Goal: Task Accomplishment & Management: Complete application form

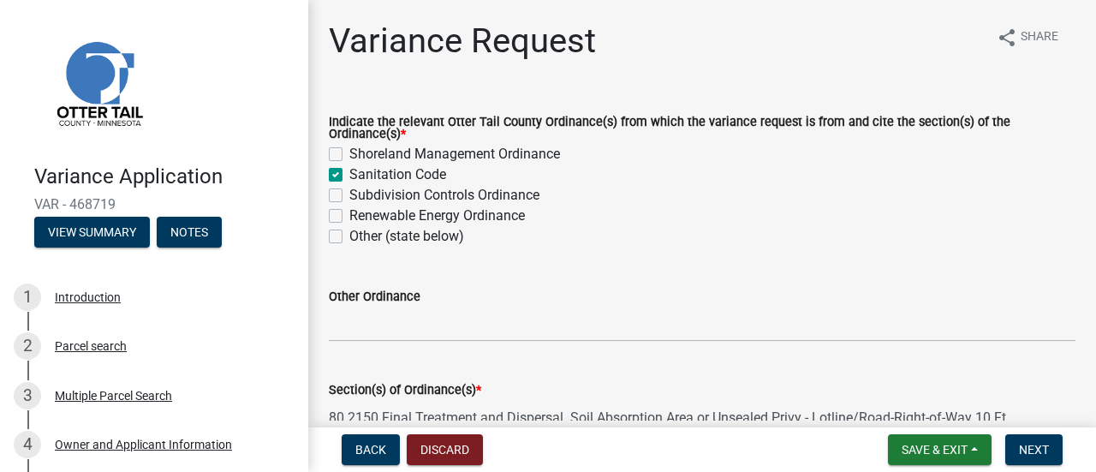
scroll to position [1171, 0]
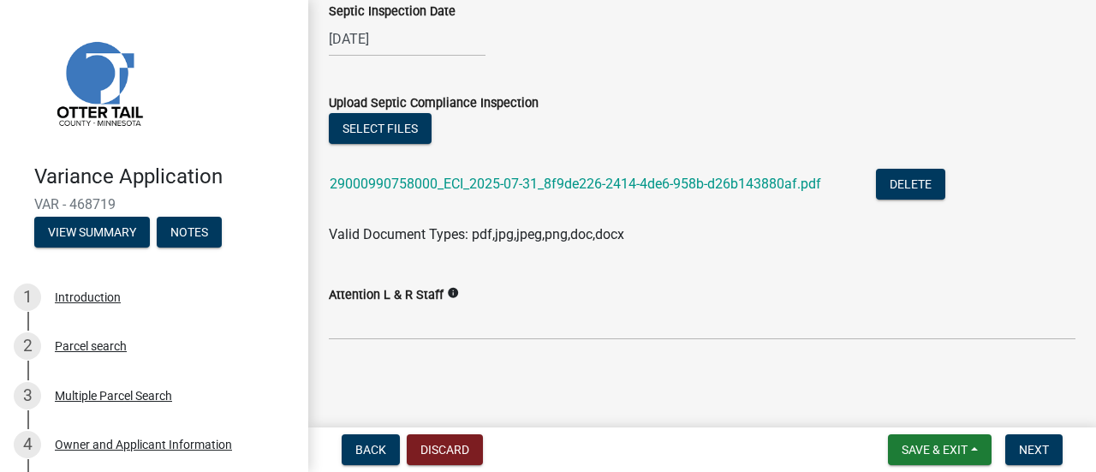
click at [644, 122] on div "Select files" at bounding box center [702, 130] width 747 height 35
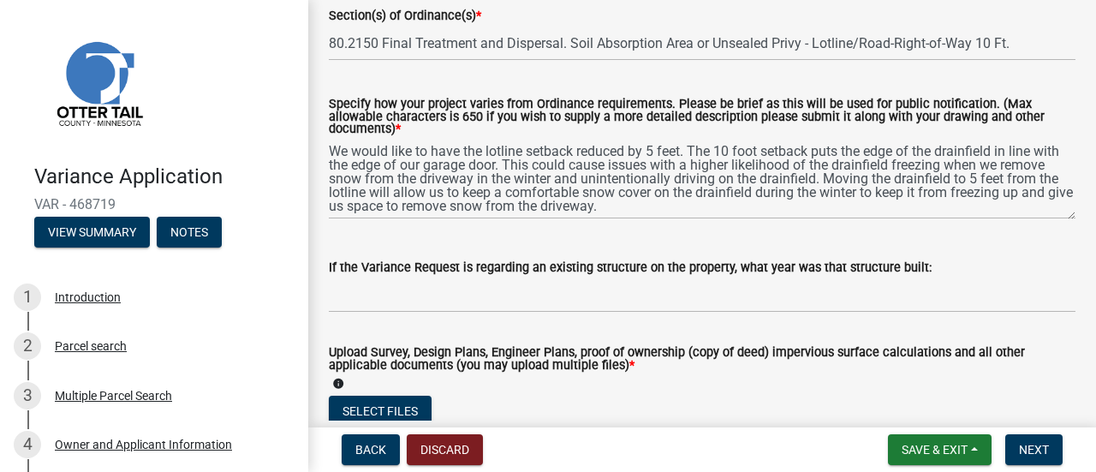
scroll to position [401, 0]
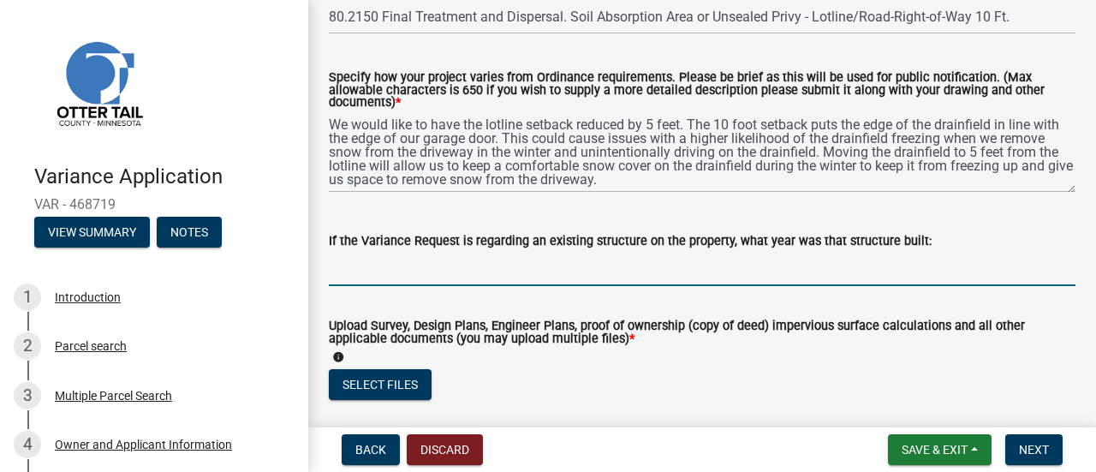
click at [565, 279] on input "If the Variance Request is regarding an existing structure on the property, wha…" at bounding box center [702, 268] width 747 height 35
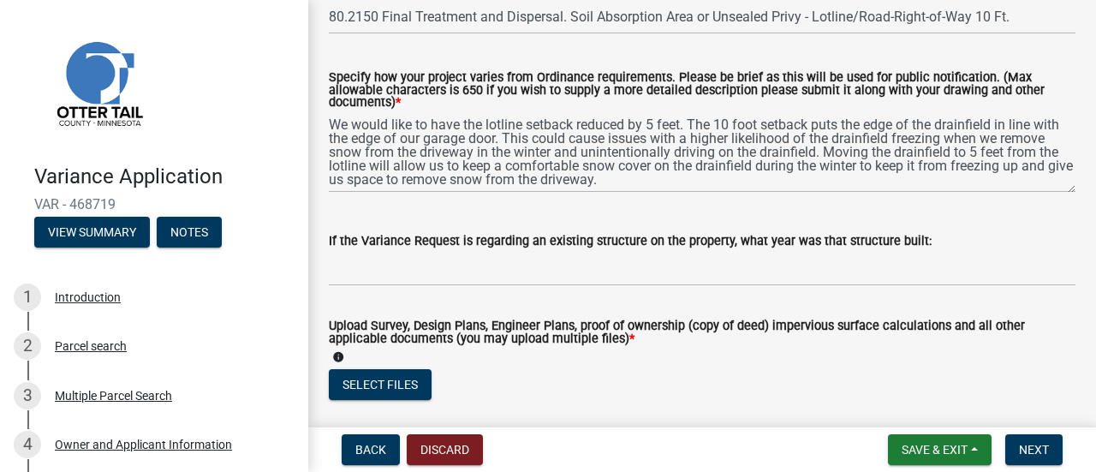
click at [325, 76] on div "Specify how your project varies from Ordinance requirements. Please be brief as…" at bounding box center [702, 120] width 772 height 145
click at [331, 77] on label "Specify how your project varies from Ordinance requirements. Please be brief as…" at bounding box center [702, 90] width 747 height 37
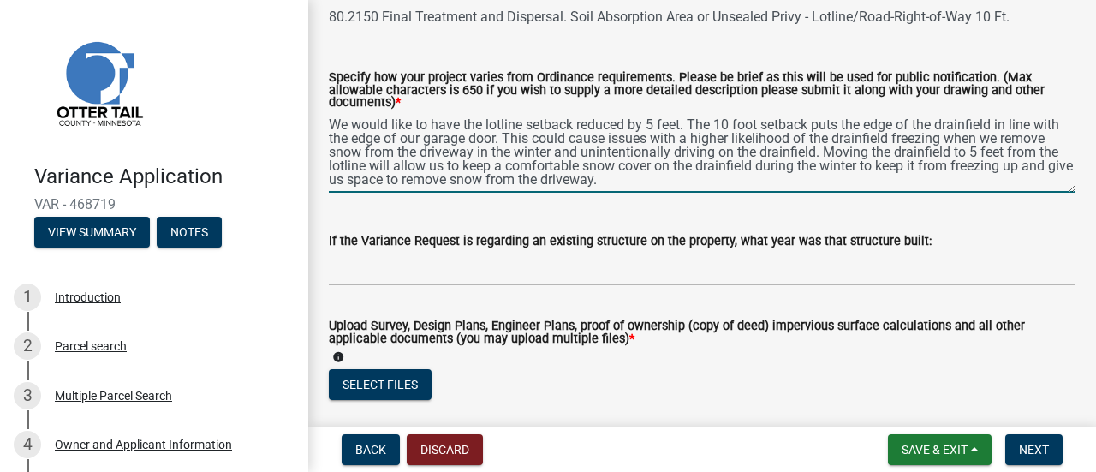
click at [331, 112] on textarea "We would like to have the lotline setback reduced by 5 feet. The 10 foot setbac…" at bounding box center [702, 152] width 747 height 80
drag, startPoint x: 524, startPoint y: 140, endPoint x: 1021, endPoint y: 136, distance: 497.4
click at [524, 140] on textarea "We would like to have the lotline setback reduced by 5 feet. The 10 foot setbac…" at bounding box center [702, 152] width 747 height 80
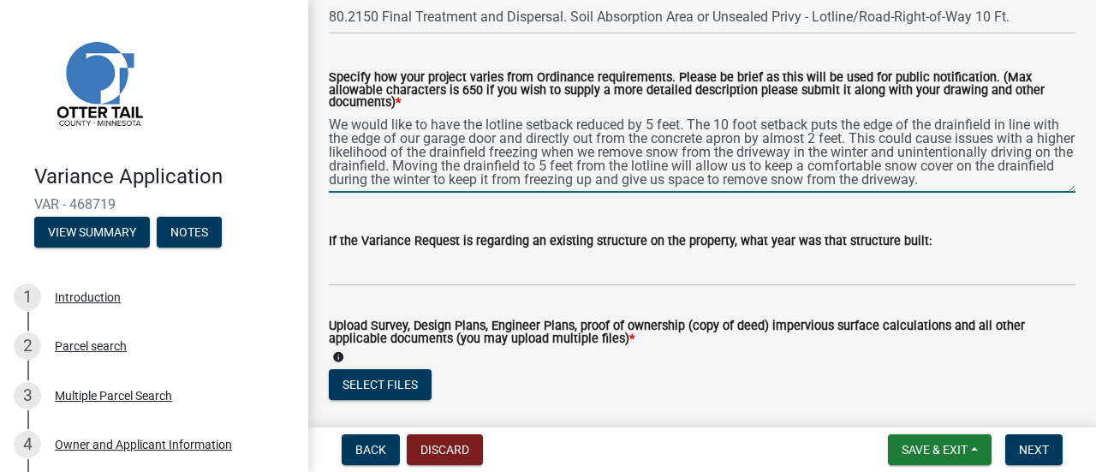
type textarea "We would like to have the lotline setback reduced by 5 feet. The 10 foot setbac…"
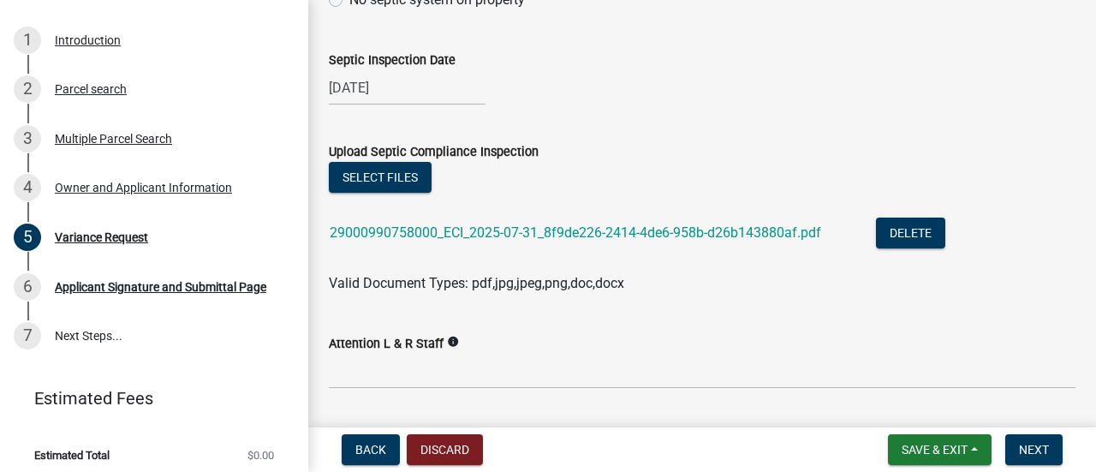
scroll to position [1086, 0]
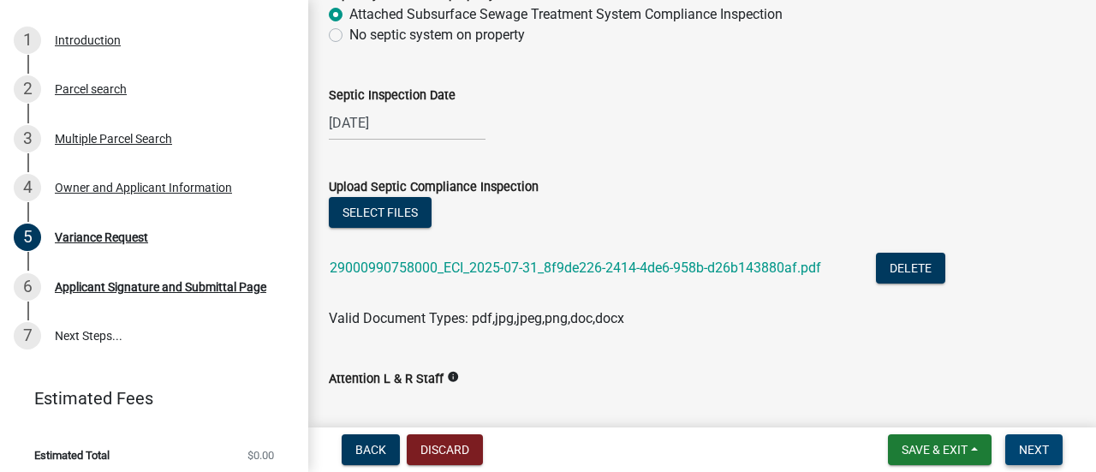
click at [1045, 455] on span "Next" at bounding box center [1034, 450] width 30 height 14
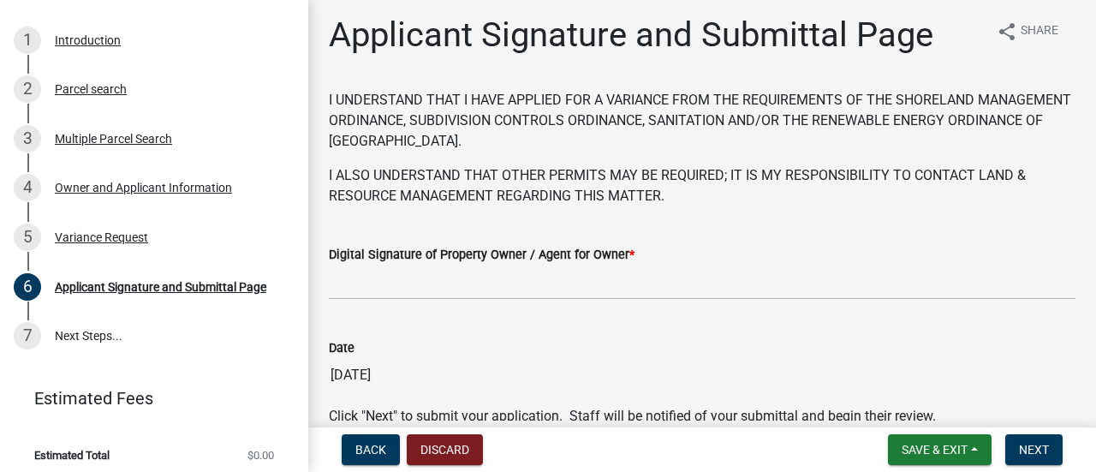
scroll to position [92, 0]
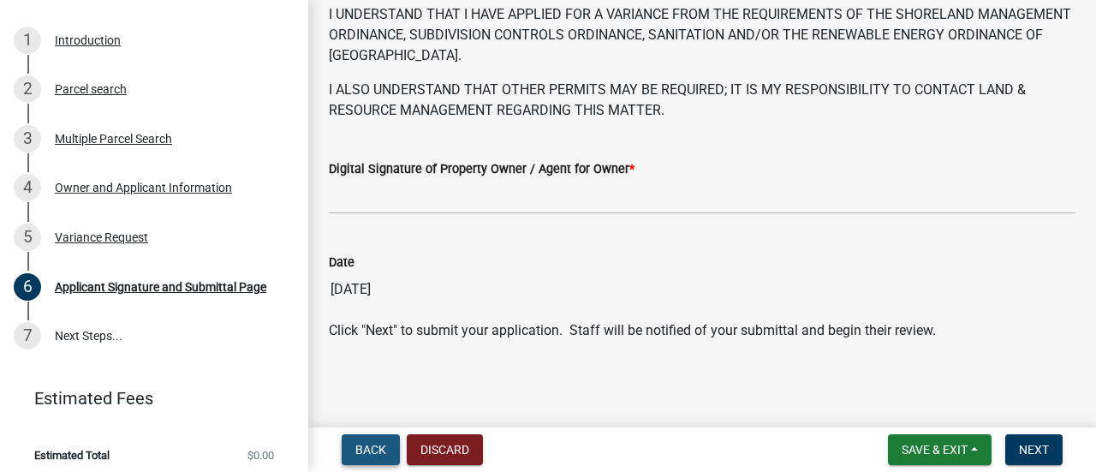
click at [374, 451] on span "Back" at bounding box center [370, 450] width 31 height 14
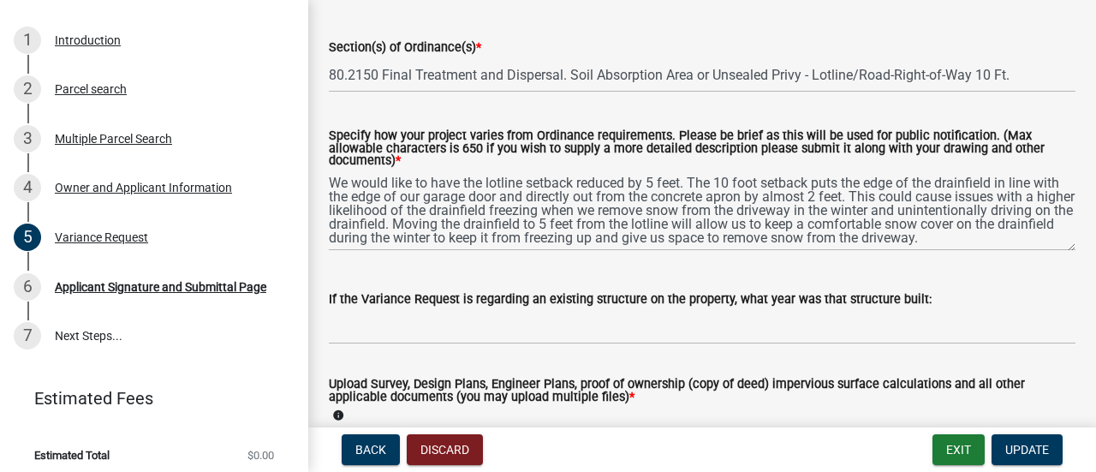
scroll to position [428, 0]
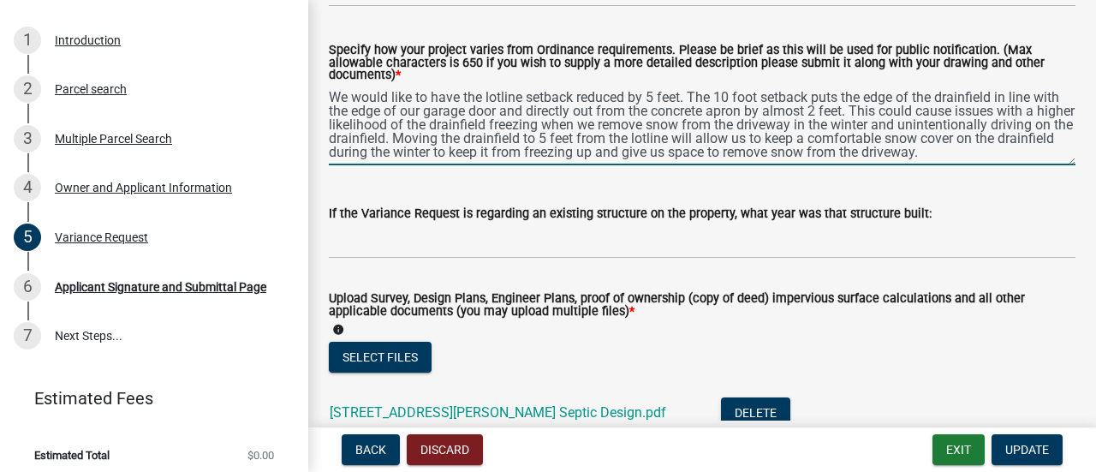
click at [874, 112] on textarea "We would like to have the lotline setback reduced by 5 feet. The 10 foot setbac…" at bounding box center [702, 125] width 747 height 80
drag, startPoint x: 997, startPoint y: 97, endPoint x: 1013, endPoint y: 94, distance: 16.5
click at [997, 97] on textarea "We would like to have the lotline setback reduced by 5 feet. The 10 foot setbac…" at bounding box center [702, 125] width 747 height 80
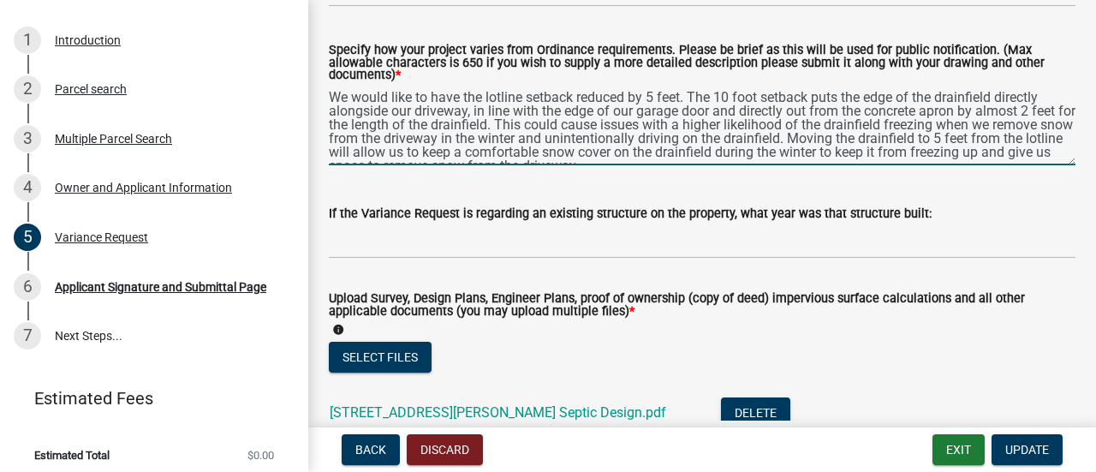
scroll to position [14, 0]
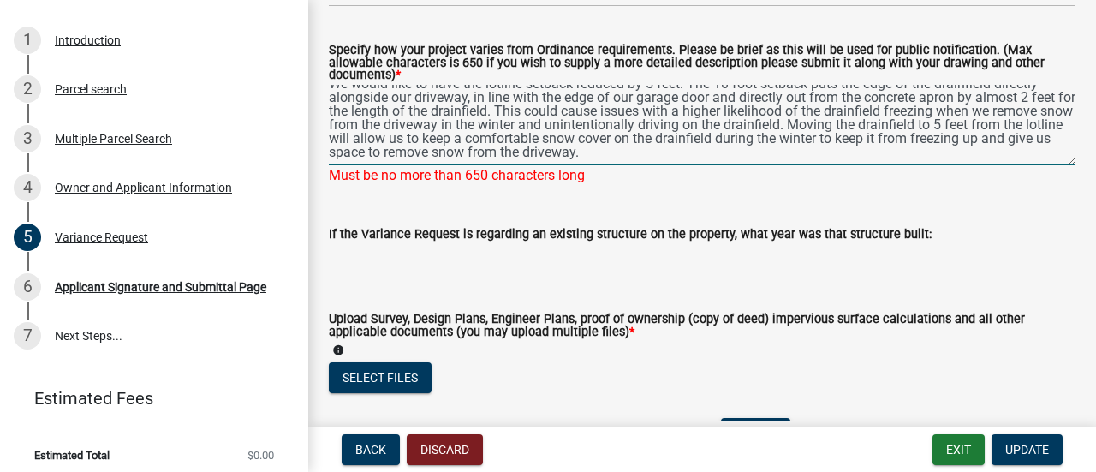
drag, startPoint x: 1030, startPoint y: 100, endPoint x: 1091, endPoint y: 84, distance: 62.9
click at [1030, 100] on textarea "We would like to have the lotline setback reduced by 5 feet. The 10 foot setbac…" at bounding box center [702, 125] width 747 height 80
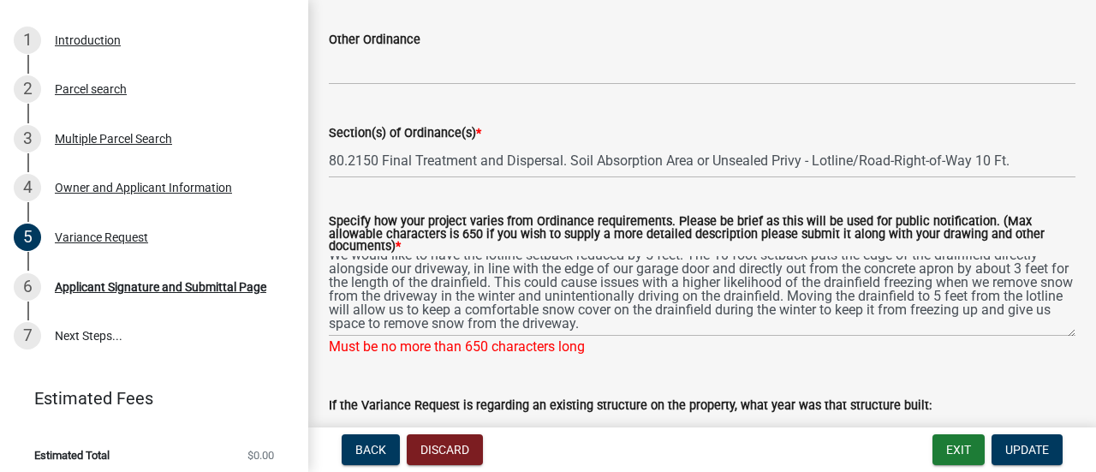
scroll to position [257, 0]
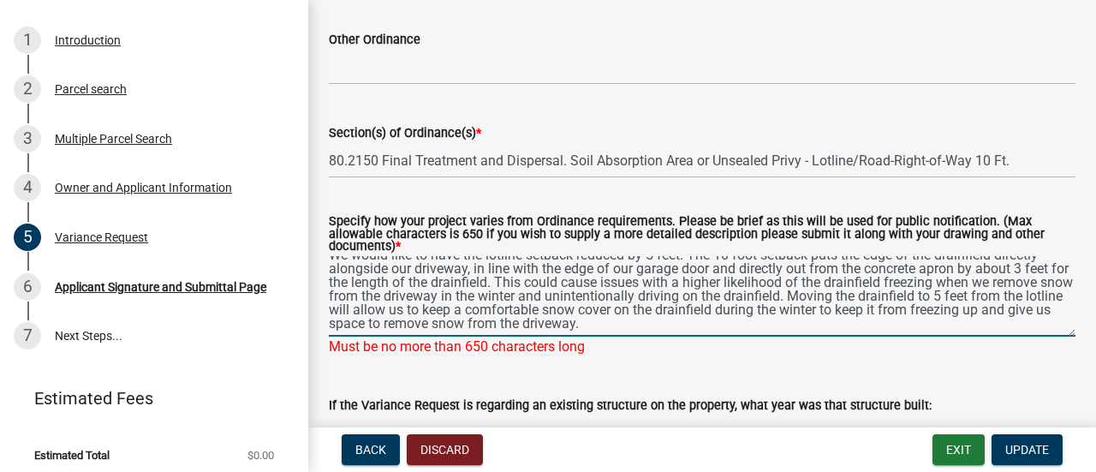
click at [728, 326] on textarea "We would like to have the lotline setback reduced by 5 feet. The 10 foot setbac…" at bounding box center [702, 296] width 747 height 80
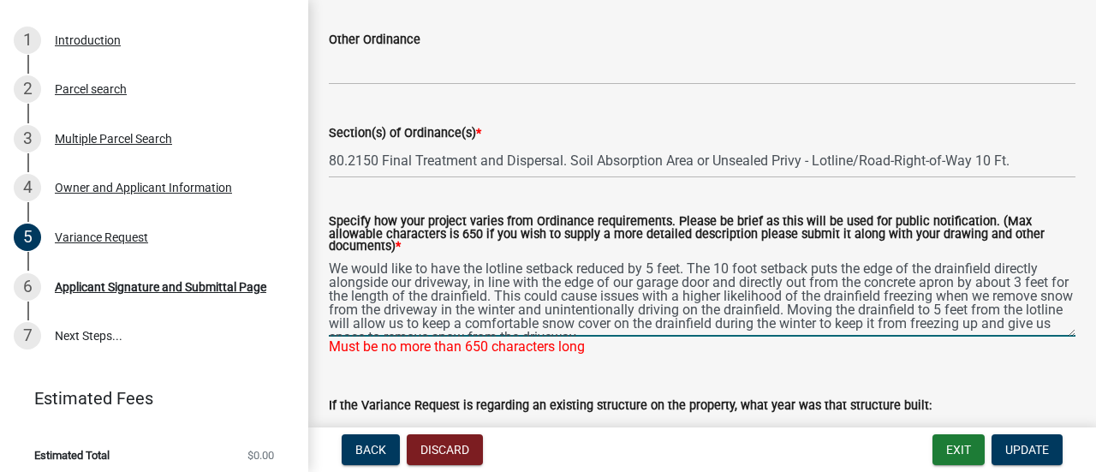
drag, startPoint x: 728, startPoint y: 326, endPoint x: 305, endPoint y: 244, distance: 430.8
click at [305, 244] on div "Variance Application VAR - 468719 View Summary Notes 1 Introduction 2 Parcel se…" at bounding box center [548, 236] width 1096 height 472
click at [341, 265] on textarea "We would like to have the lotline setback reduced by 5 feet. The 10 foot setbac…" at bounding box center [702, 296] width 747 height 80
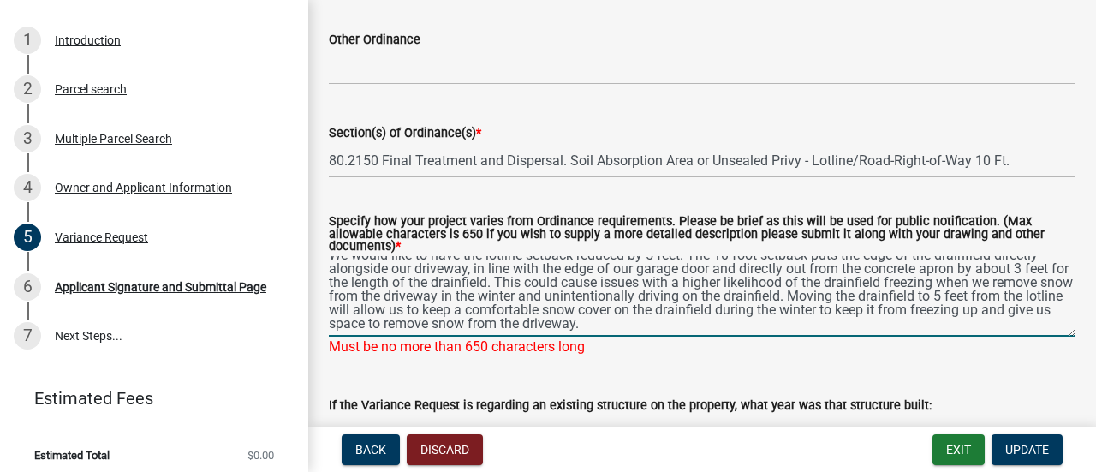
drag, startPoint x: 330, startPoint y: 263, endPoint x: 997, endPoint y: 350, distance: 671.7
click at [997, 350] on div "Specify how your project varies from Ordinance requirements. Please be brief as…" at bounding box center [702, 274] width 747 height 165
paste textarea "are asking to have the lotline setback reduced by 5 feet. The 10 foot setback p…"
click at [666, 323] on textarea "We are asking to have the lotline setback reduced by 5 feet. The 10 foot setbac…" at bounding box center [702, 296] width 747 height 80
type textarea "We are asking to have the lotline setback reduced by 5 feet. The 10 foot setbac…"
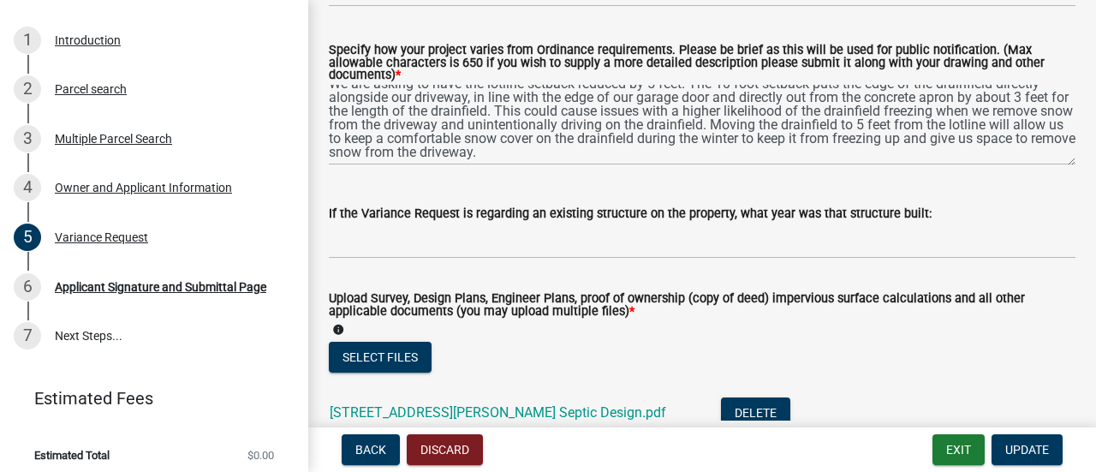
scroll to position [0, 0]
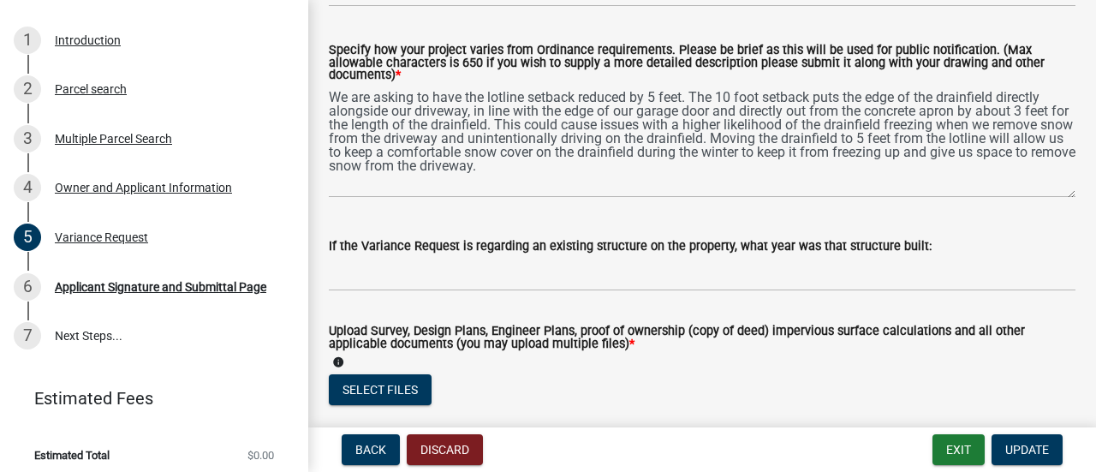
drag, startPoint x: 1058, startPoint y: 162, endPoint x: 1062, endPoint y: 194, distance: 32.7
click at [1062, 194] on div "Specify how your project varies from Ordinance requirements. Please be brief as…" at bounding box center [702, 109] width 772 height 177
click at [938, 241] on div "If the Variance Request is regarding an existing structure on the property, wha…" at bounding box center [702, 245] width 747 height 21
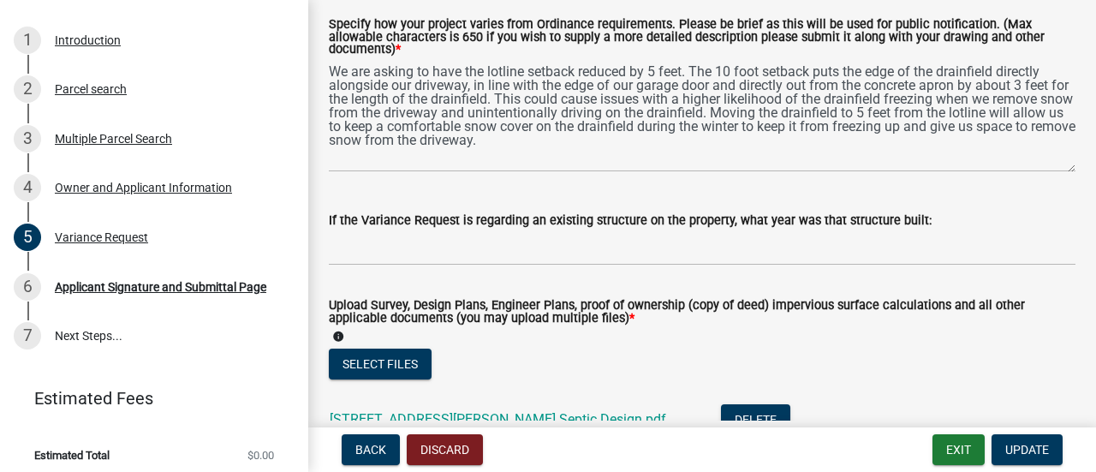
scroll to position [428, 0]
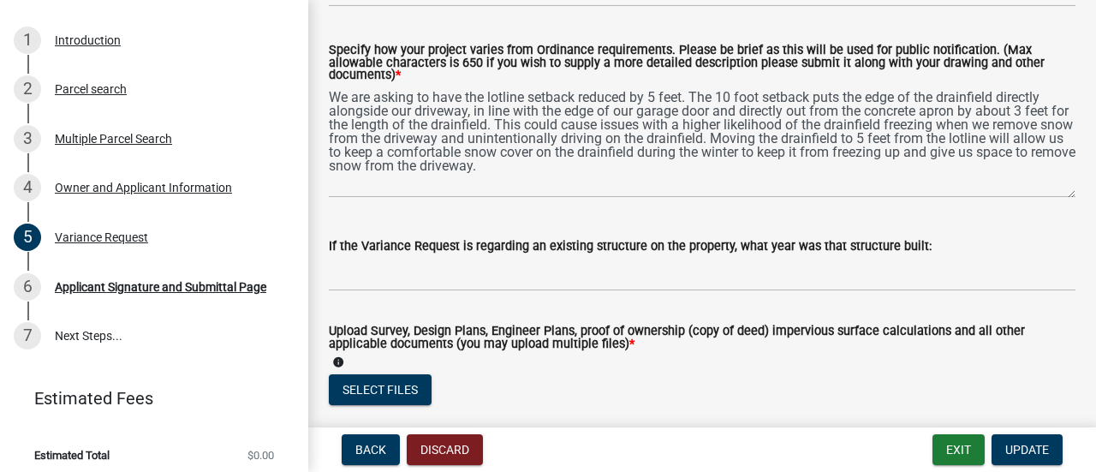
click at [927, 209] on wm-data-entity-input "Specify how your project varies from Ordinance requirements. Please be brief as…" at bounding box center [702, 116] width 747 height 191
click at [1038, 451] on span "Update" at bounding box center [1027, 450] width 44 height 14
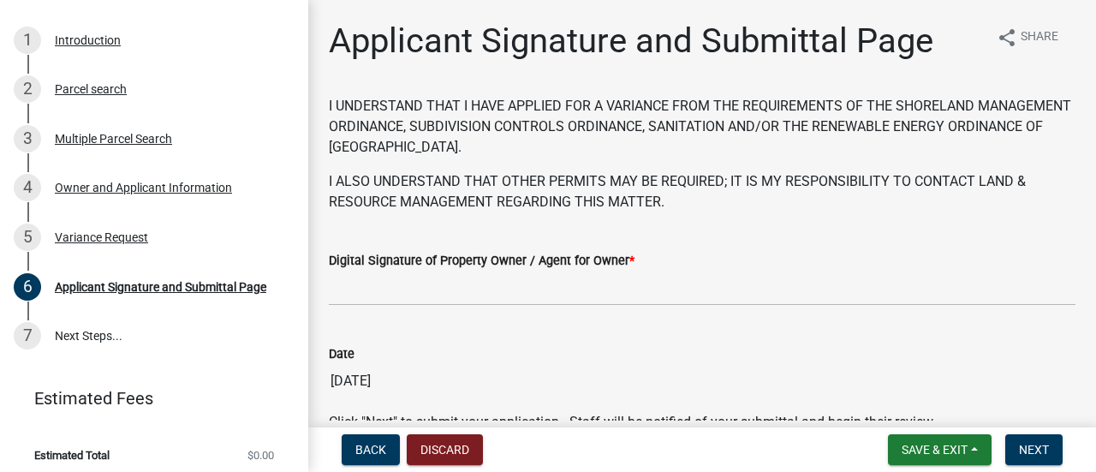
scroll to position [92, 0]
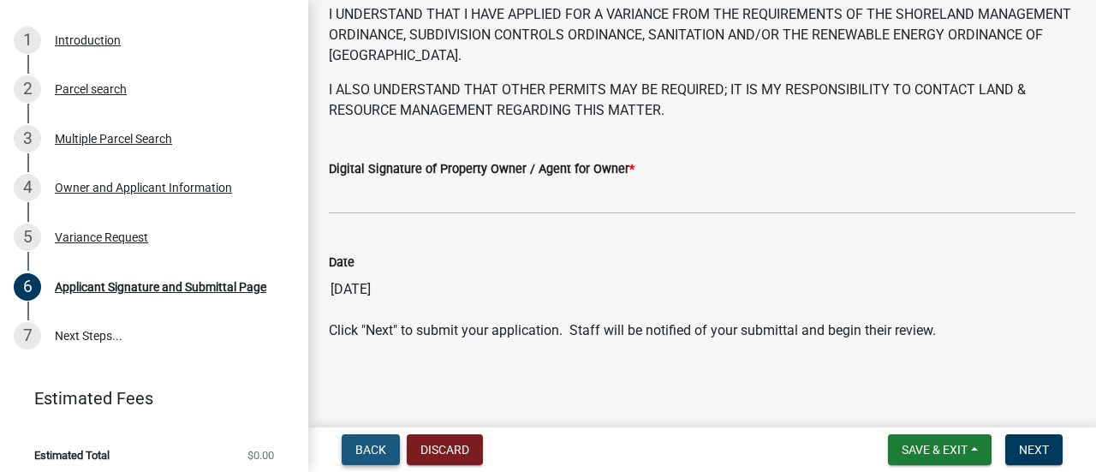
click at [366, 443] on span "Back" at bounding box center [370, 450] width 31 height 14
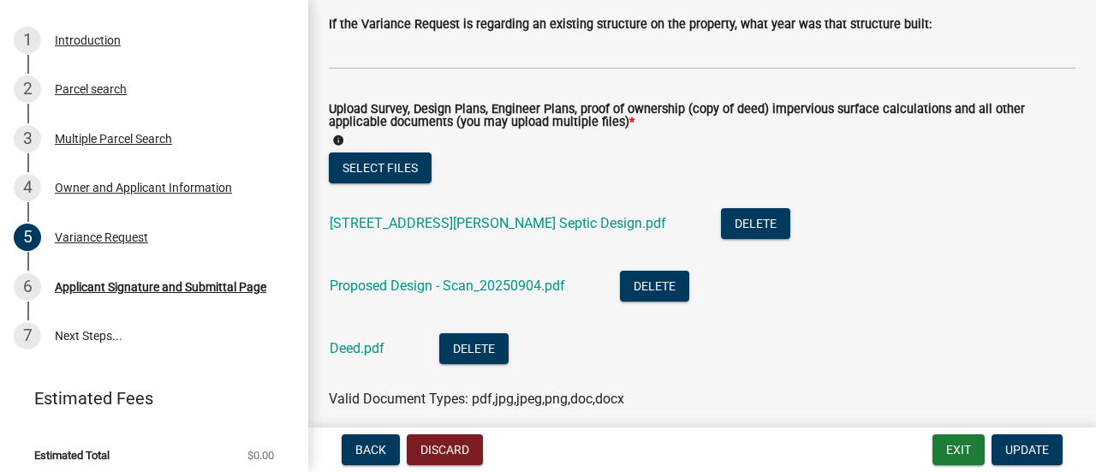
scroll to position [685, 0]
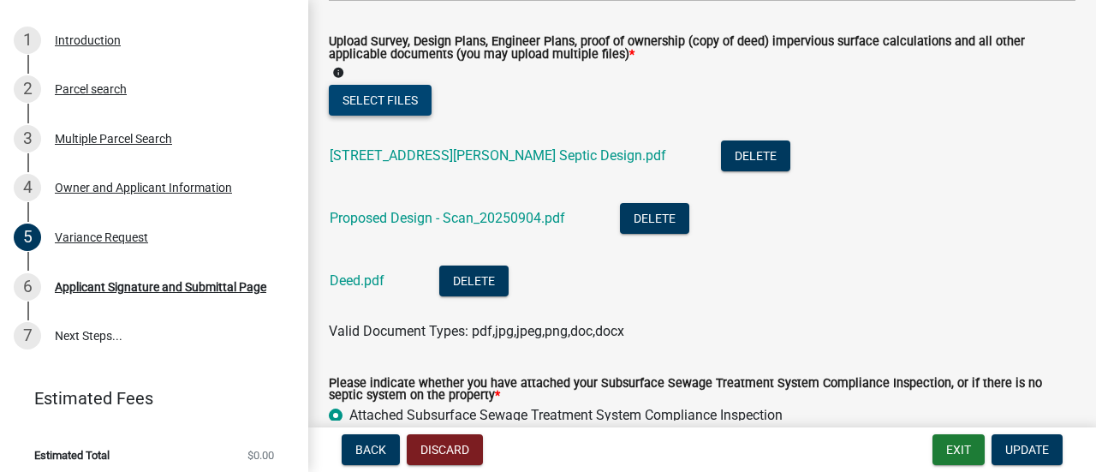
click at [399, 100] on button "Select files" at bounding box center [380, 100] width 103 height 31
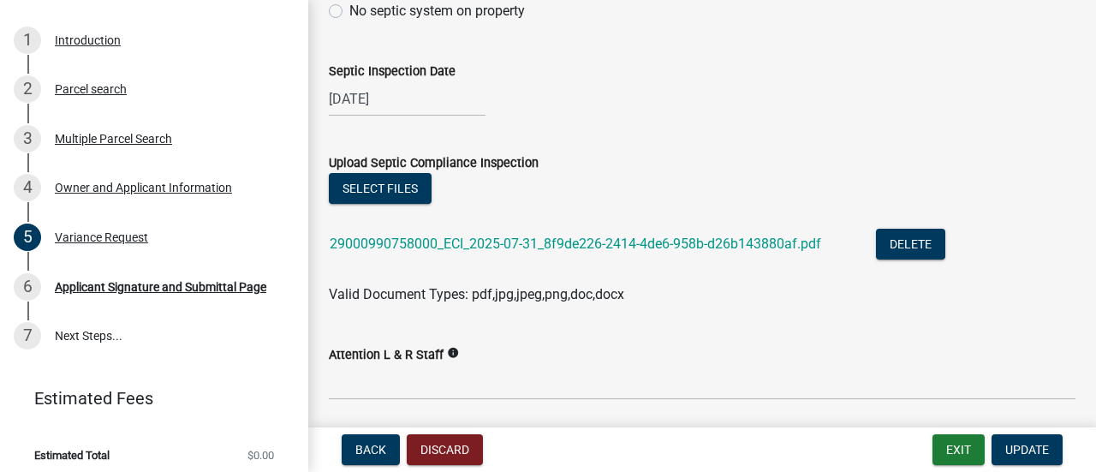
scroll to position [1199, 0]
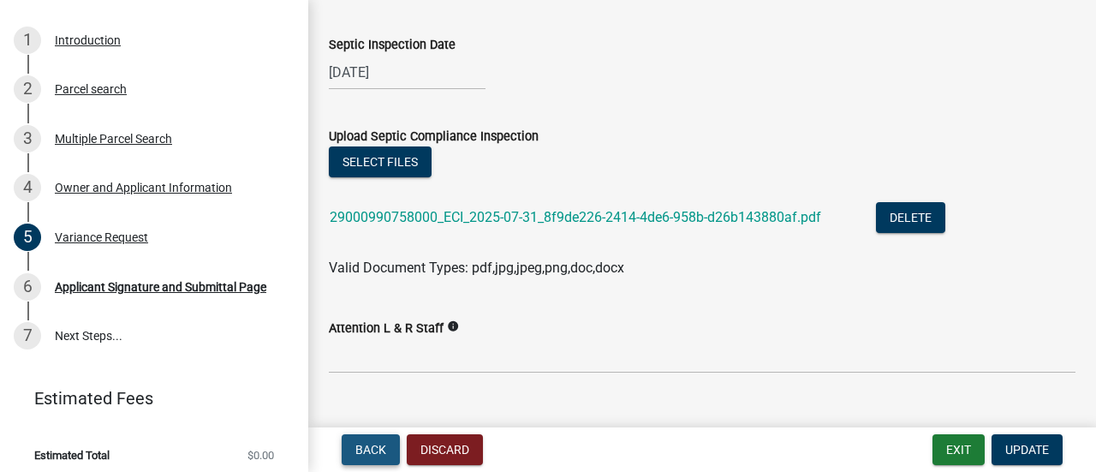
click at [372, 448] on span "Back" at bounding box center [370, 450] width 31 height 14
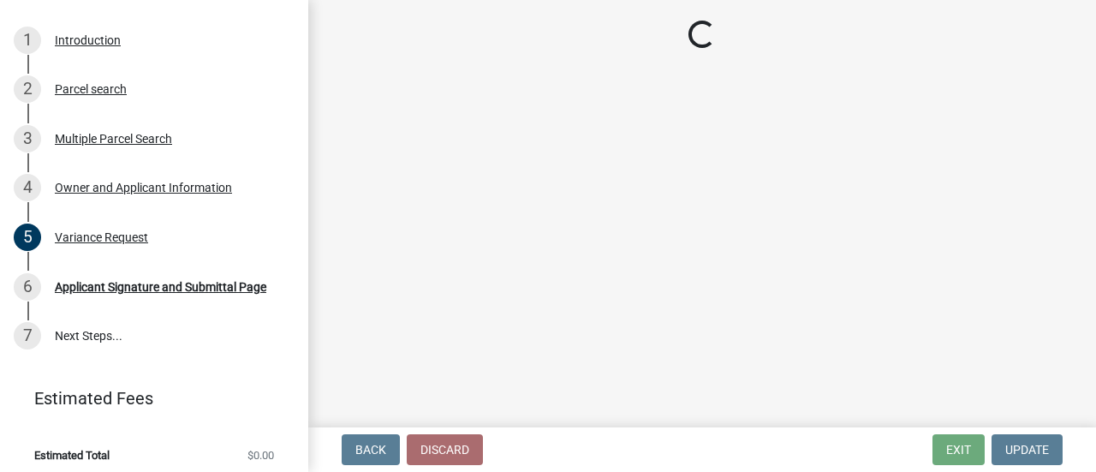
select select "4e1281d9-a122-458a-80e3-8ca1aefebfd7"
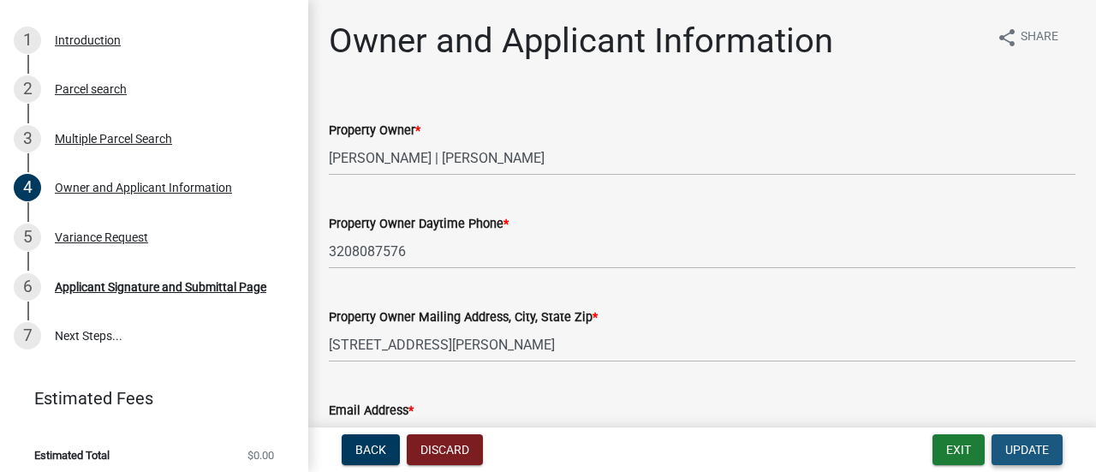
click at [1044, 450] on span "Update" at bounding box center [1027, 450] width 44 height 14
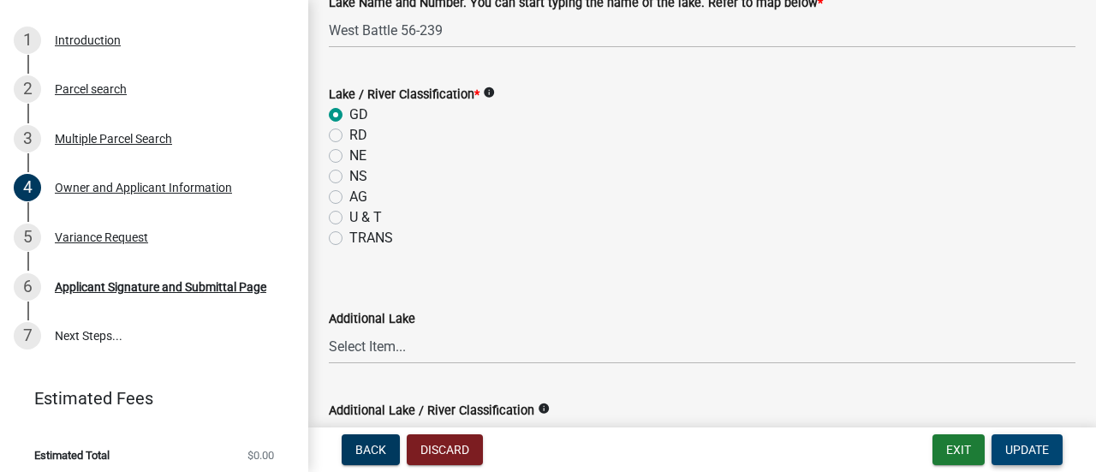
scroll to position [942, 0]
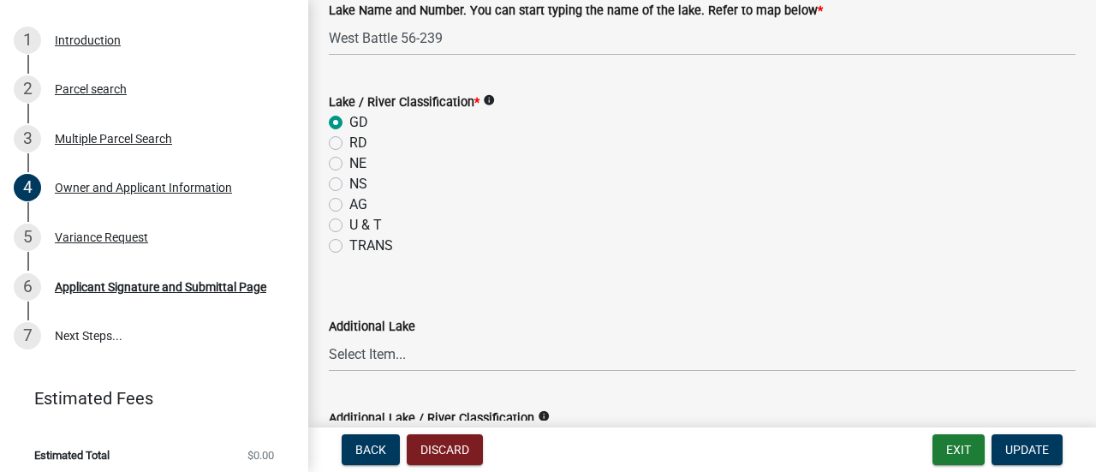
click at [489, 99] on icon "info" at bounding box center [489, 100] width 12 height 12
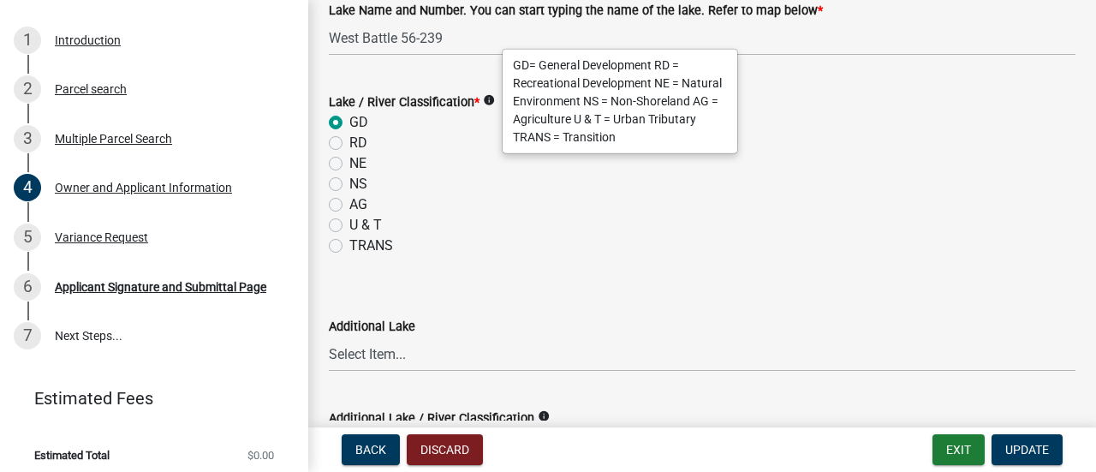
click at [782, 135] on div "RD" at bounding box center [702, 143] width 747 height 21
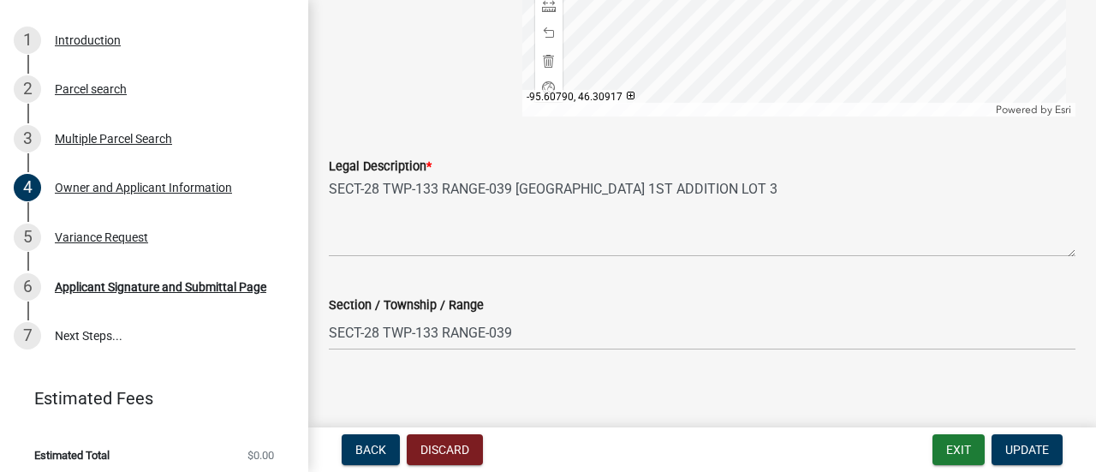
scroll to position [1871, 0]
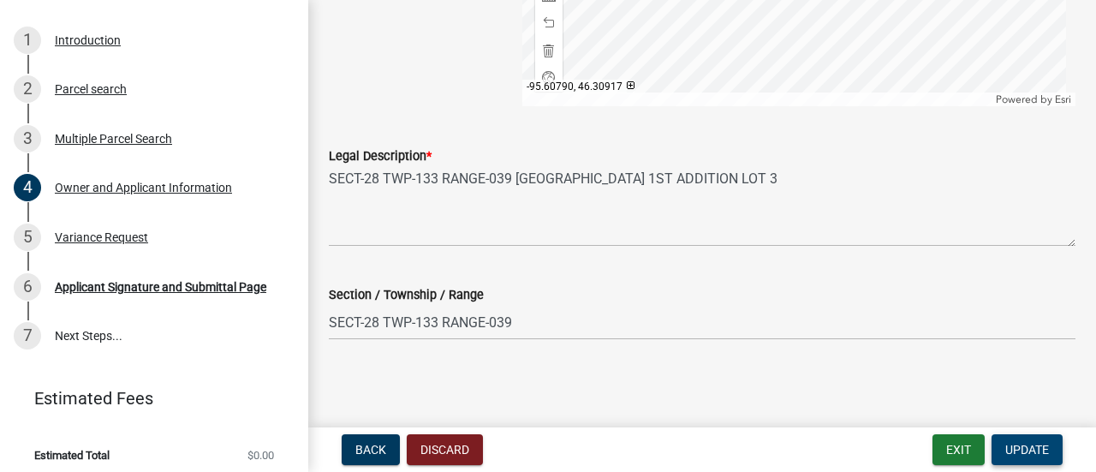
click at [1041, 443] on span "Update" at bounding box center [1027, 450] width 44 height 14
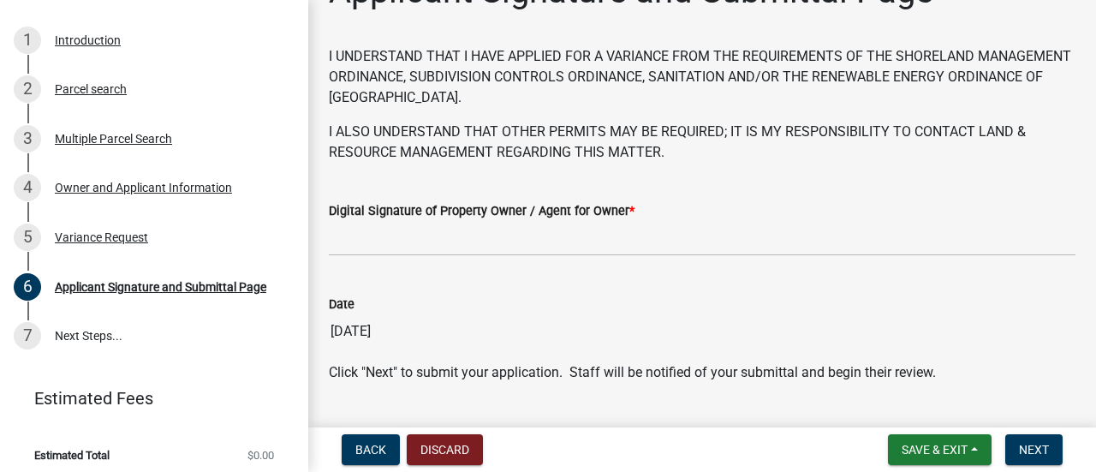
scroll to position [92, 0]
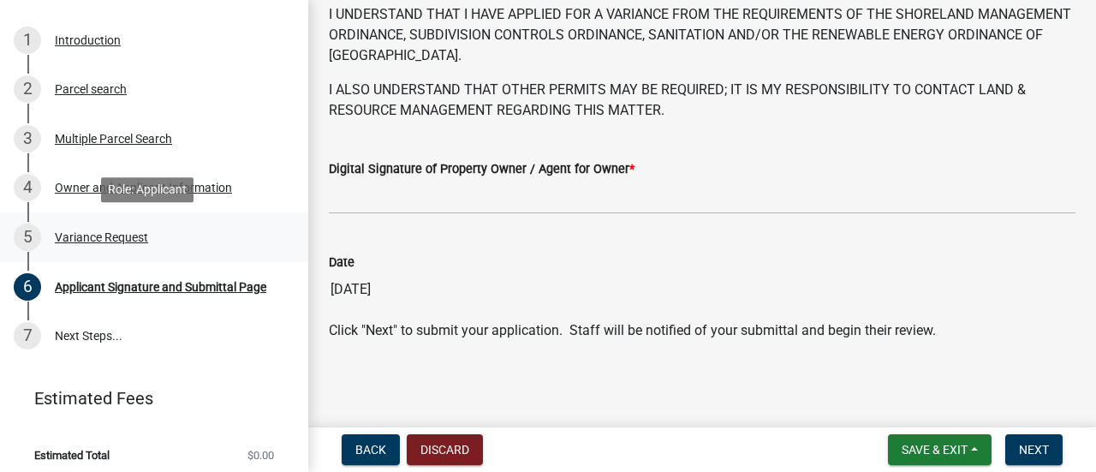
click at [98, 235] on div "Variance Request" at bounding box center [101, 237] width 93 height 12
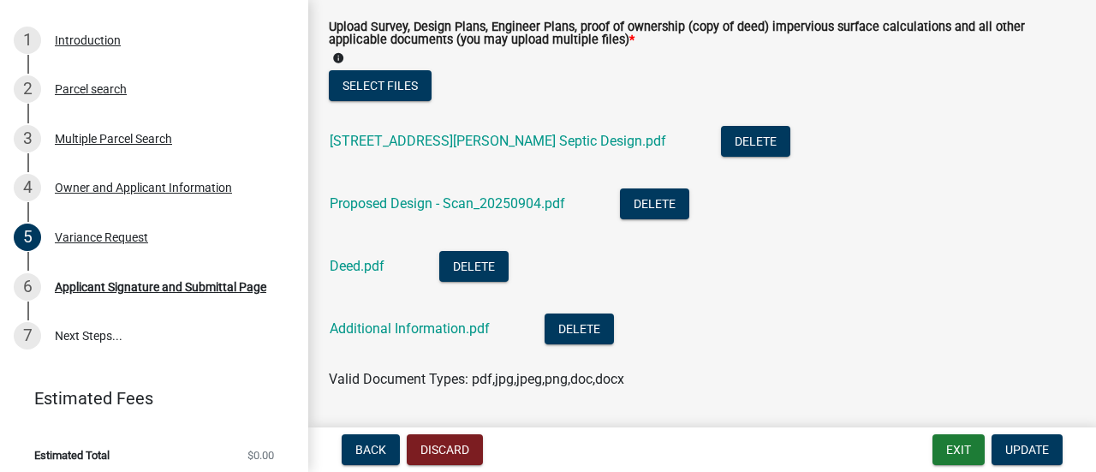
scroll to position [720, 0]
